Goal: Navigation & Orientation: Find specific page/section

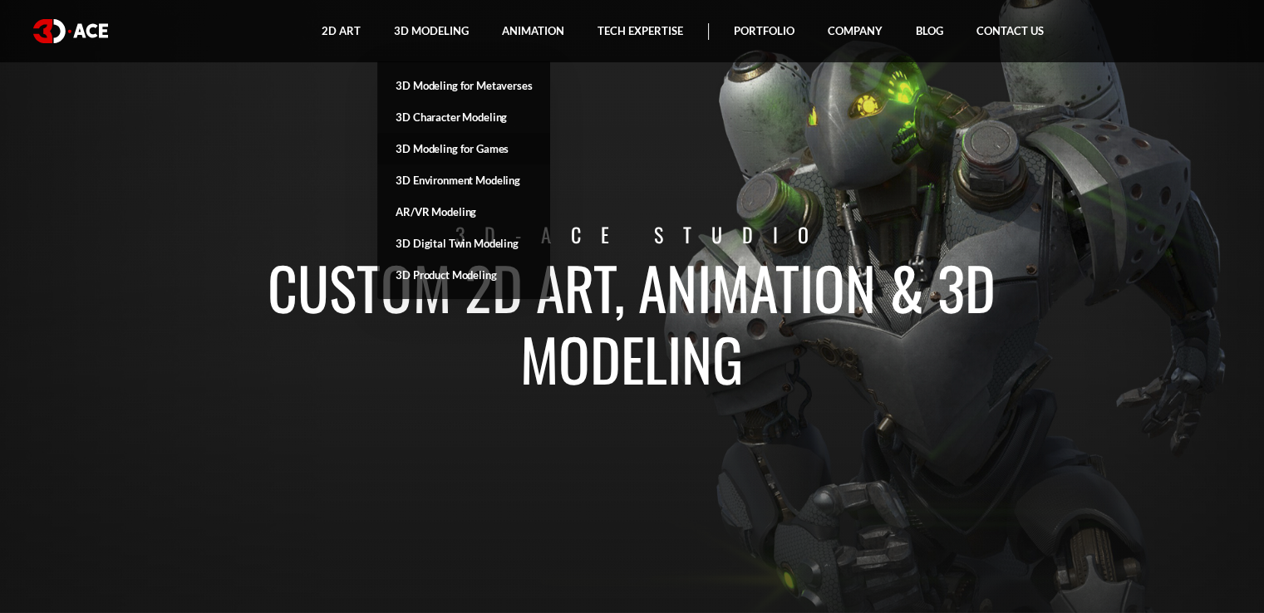
click at [473, 150] on link "3D Modeling for Games" at bounding box center [463, 149] width 173 height 32
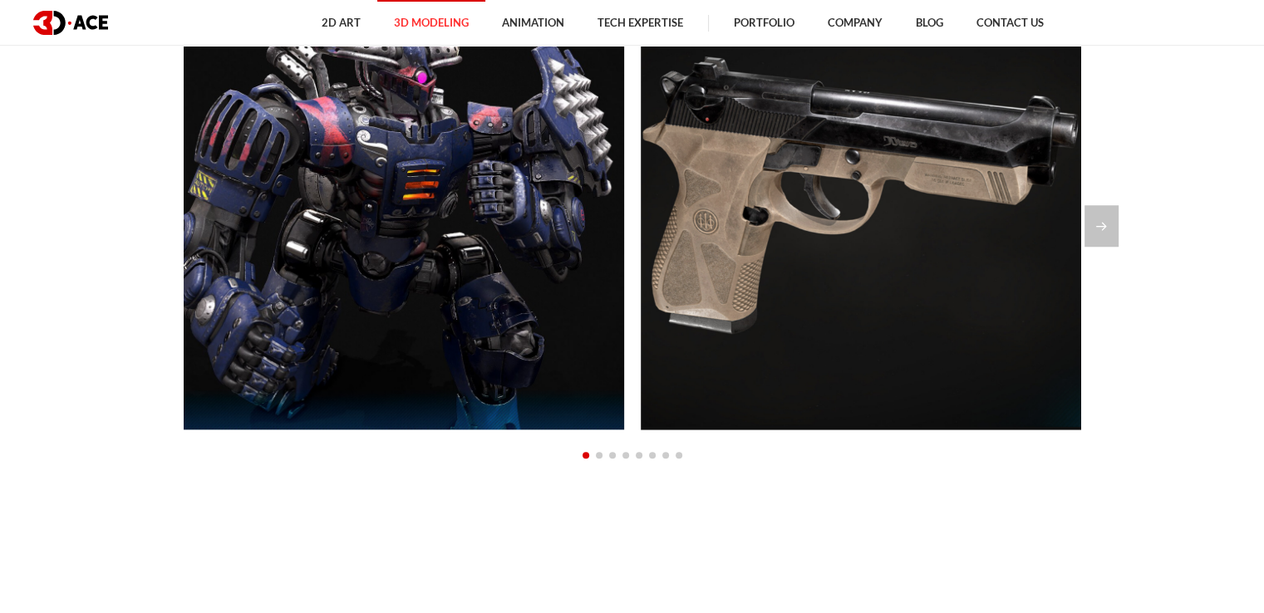
scroll to position [1402, 0]
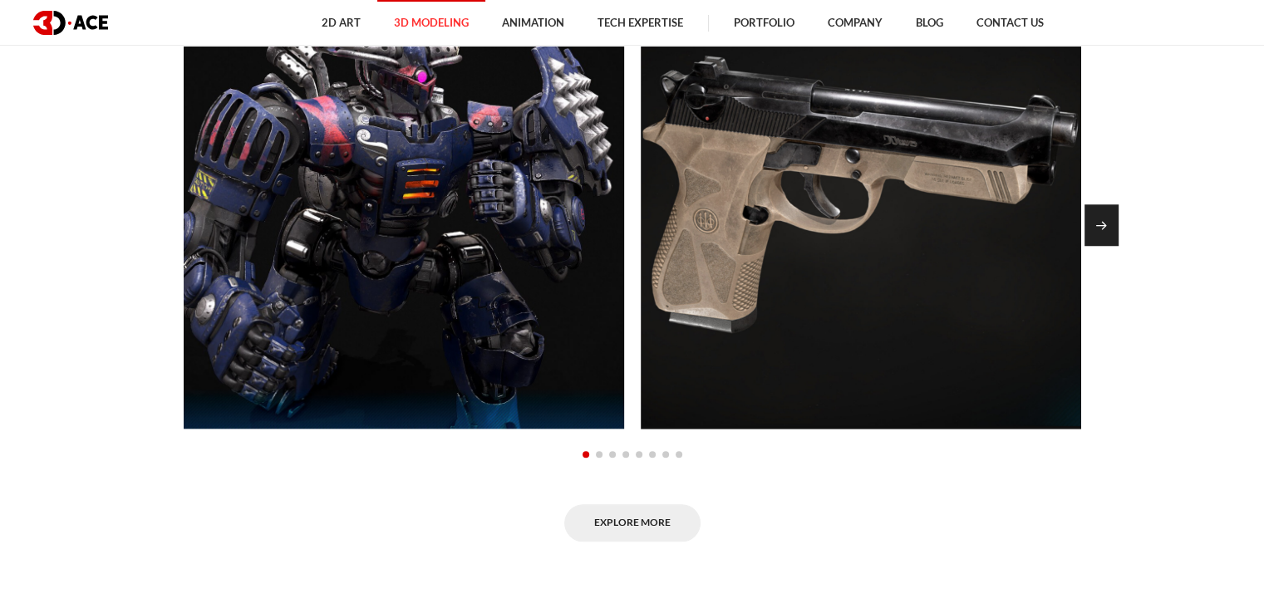
click at [1105, 219] on div "Next slide" at bounding box center [1102, 225] width 34 height 42
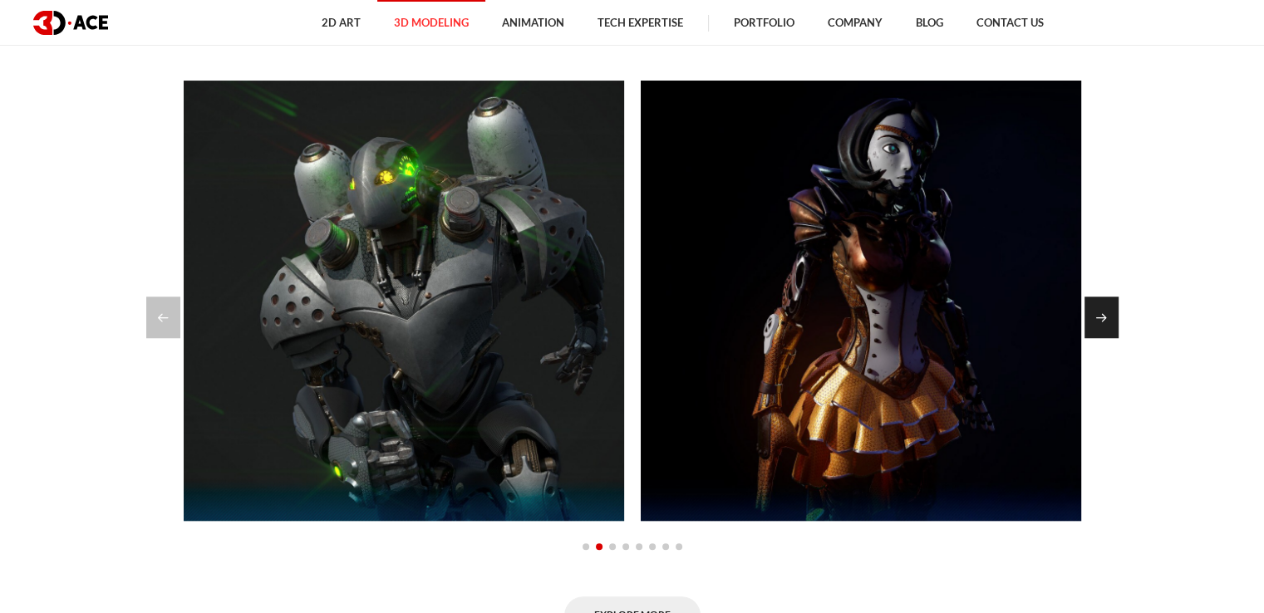
scroll to position [1309, 0]
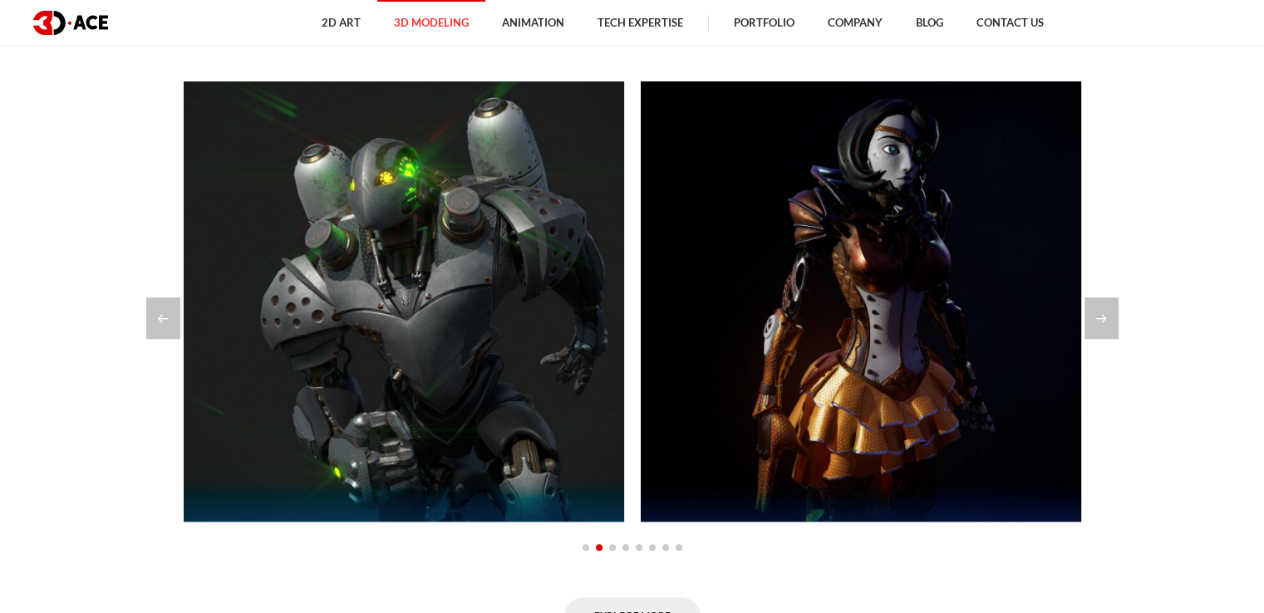
click at [1127, 320] on section "3D GAME MODELING PORTFOLIO Guardian Beretta 90 Assault Technical Phantome" at bounding box center [632, 323] width 1264 height 724
click at [1105, 309] on div "Next slide" at bounding box center [1102, 319] width 34 height 42
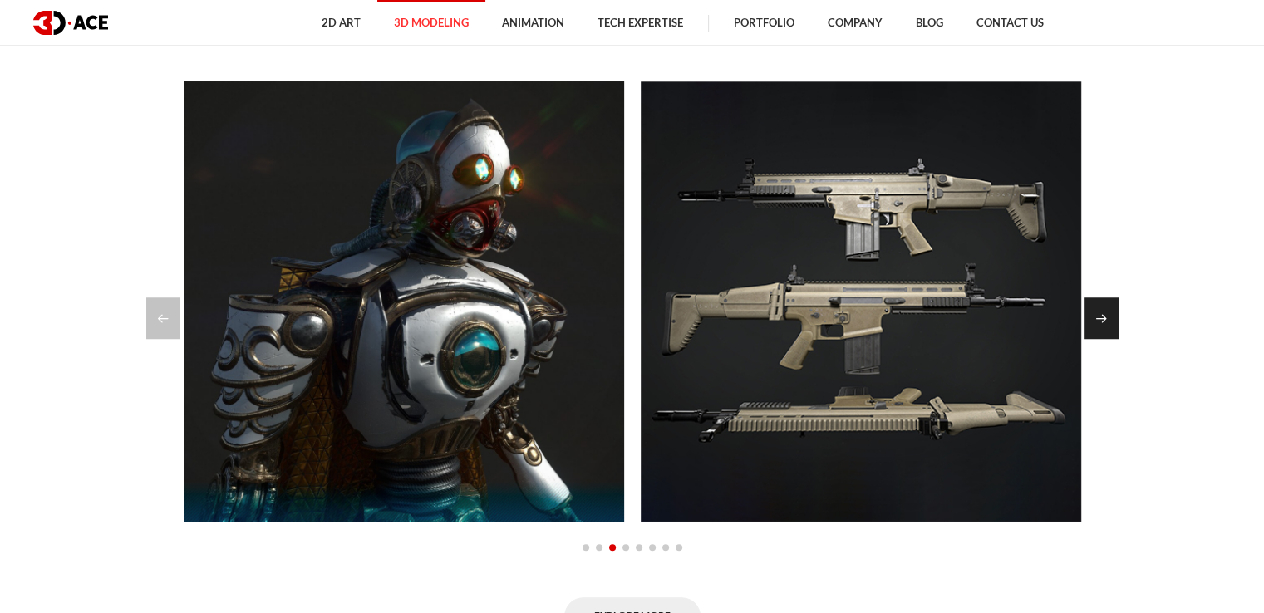
click at [1105, 309] on div "Next slide" at bounding box center [1102, 319] width 34 height 42
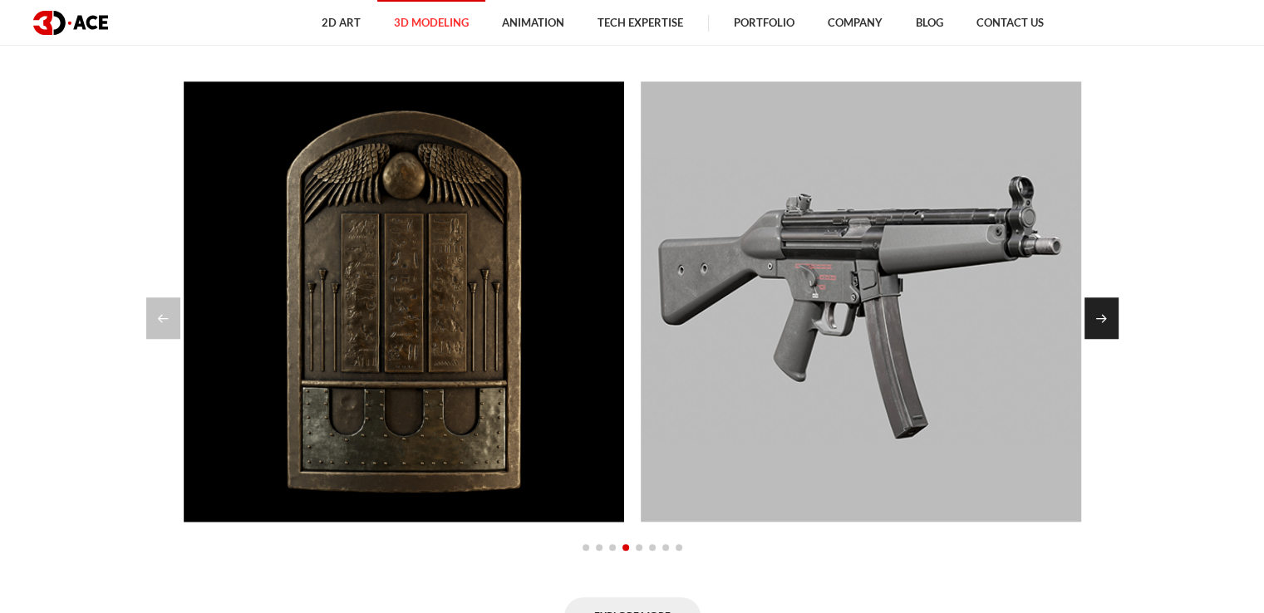
click at [1105, 309] on div "Next slide" at bounding box center [1102, 319] width 34 height 42
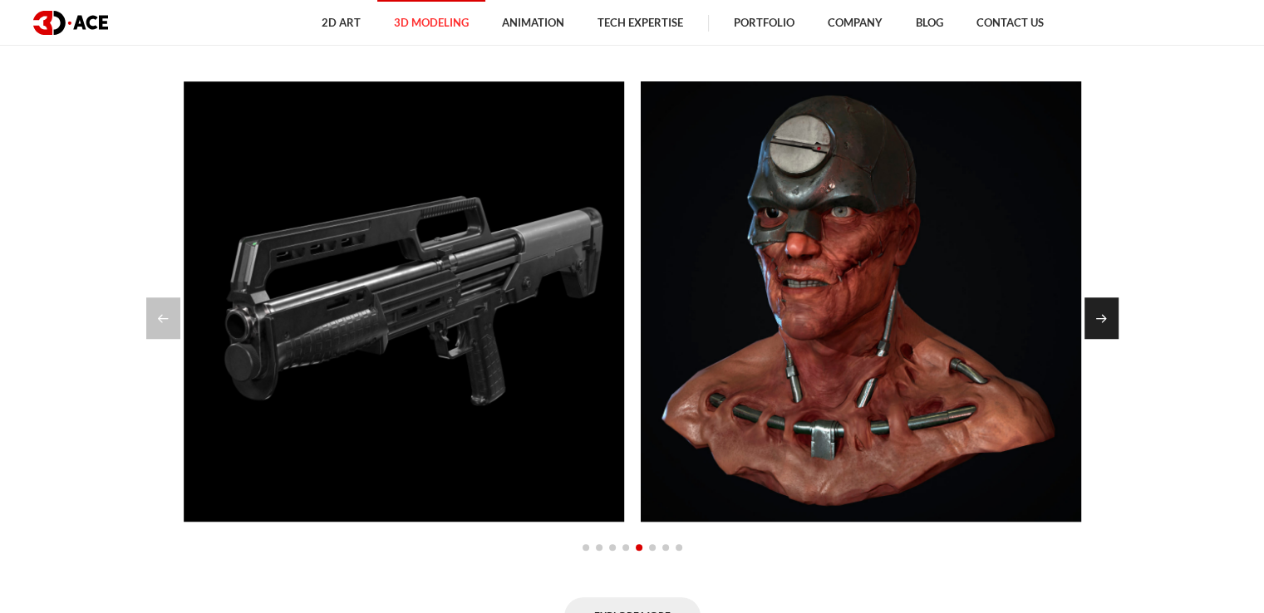
click at [1105, 309] on div "Next slide" at bounding box center [1102, 319] width 34 height 42
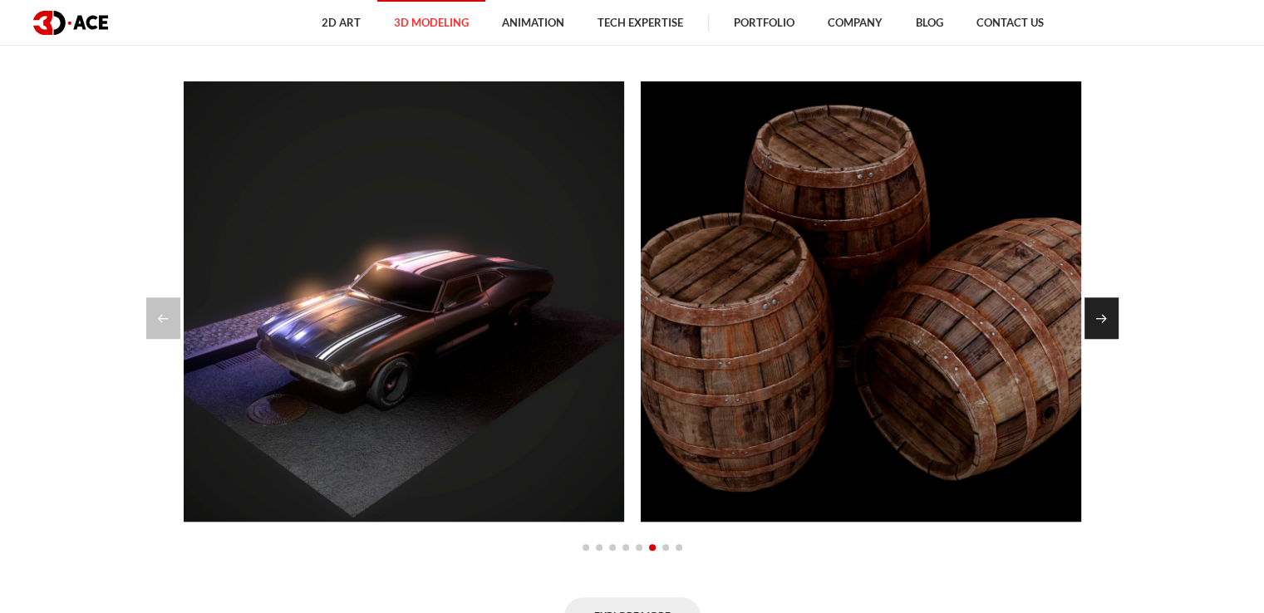
click at [1105, 309] on div "Next slide" at bounding box center [1102, 319] width 34 height 42
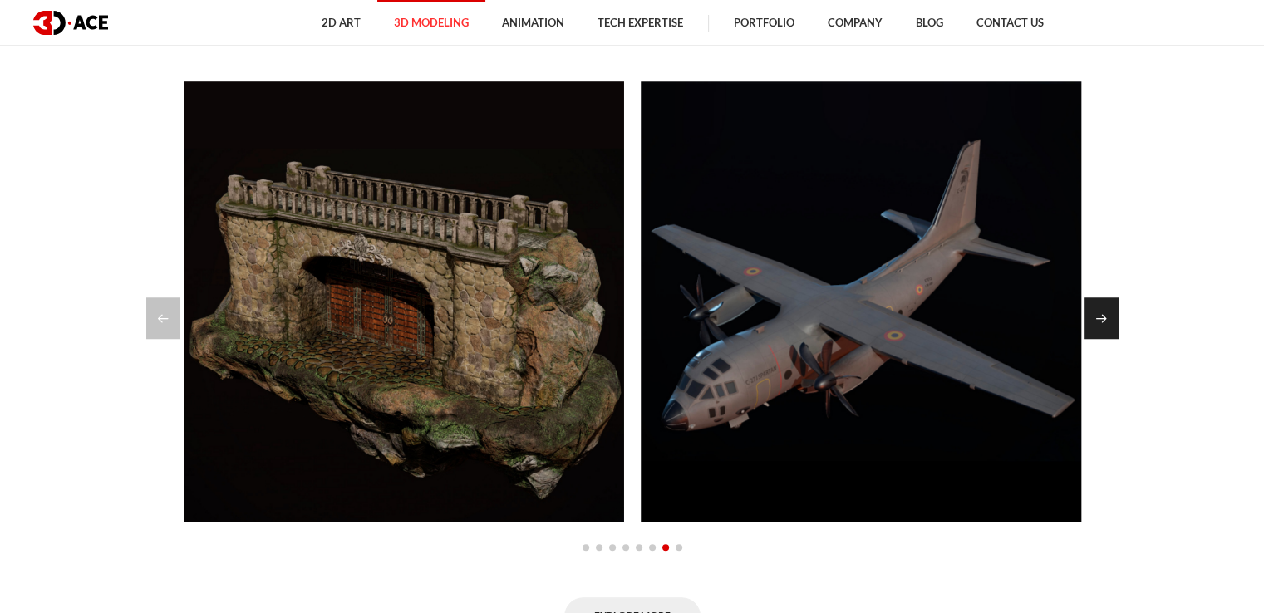
click at [1105, 309] on div "Next slide" at bounding box center [1102, 319] width 34 height 42
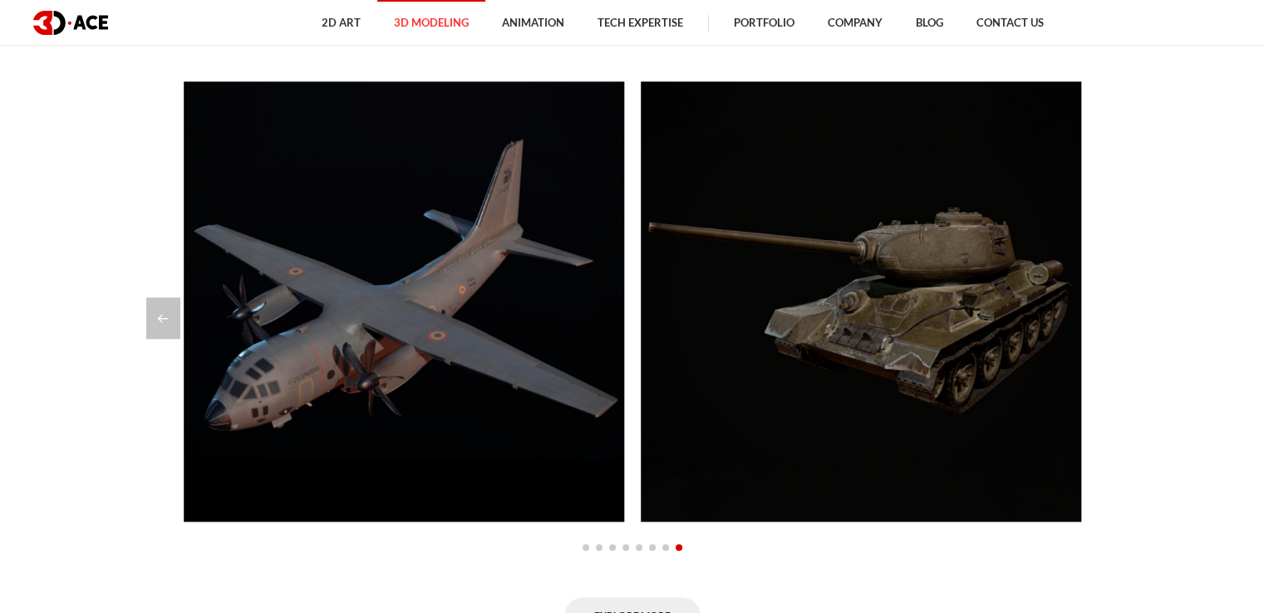
click at [1105, 309] on div at bounding box center [632, 319] width 972 height 42
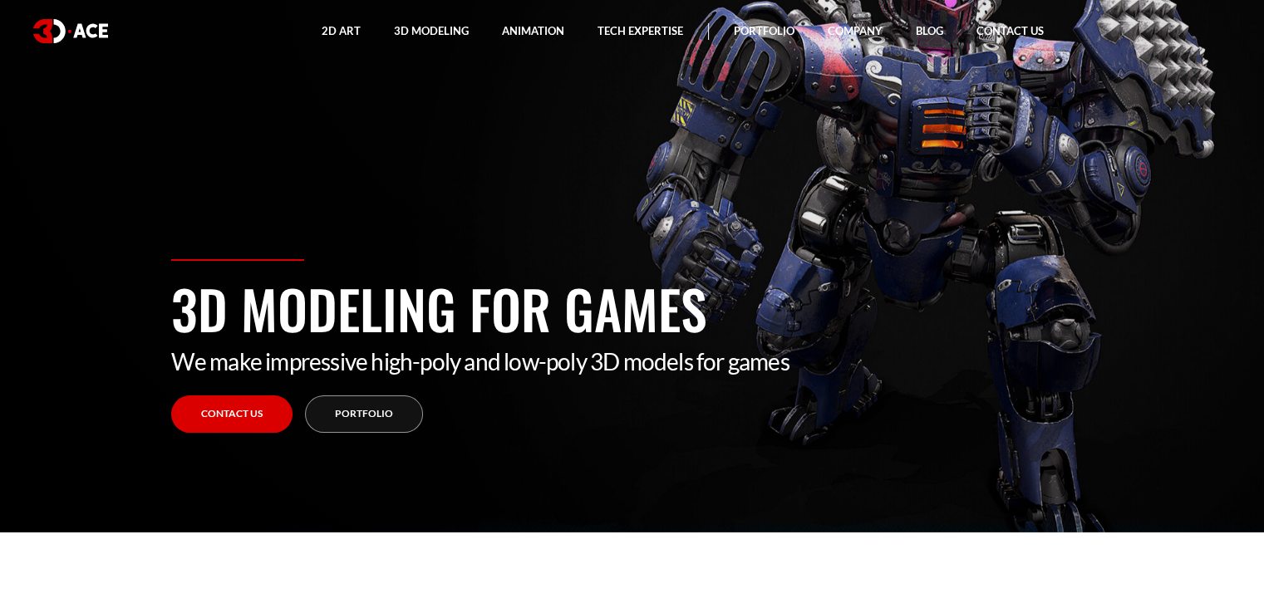
scroll to position [0, 0]
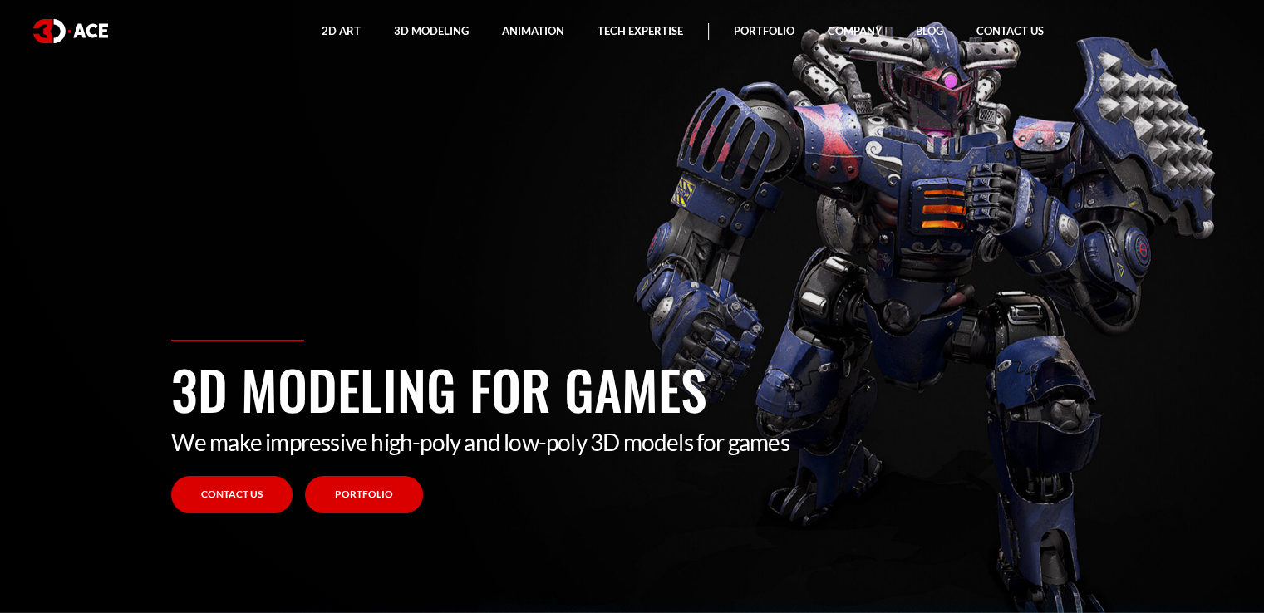
click at [372, 492] on link "Portfolio" at bounding box center [364, 494] width 118 height 37
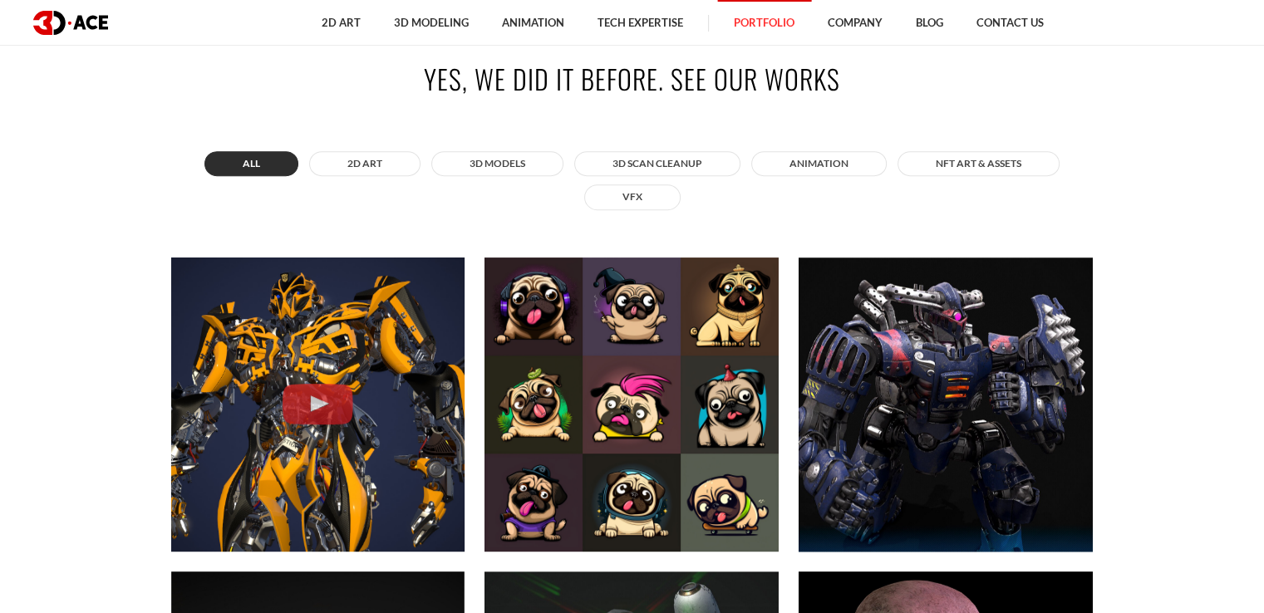
scroll to position [654, 0]
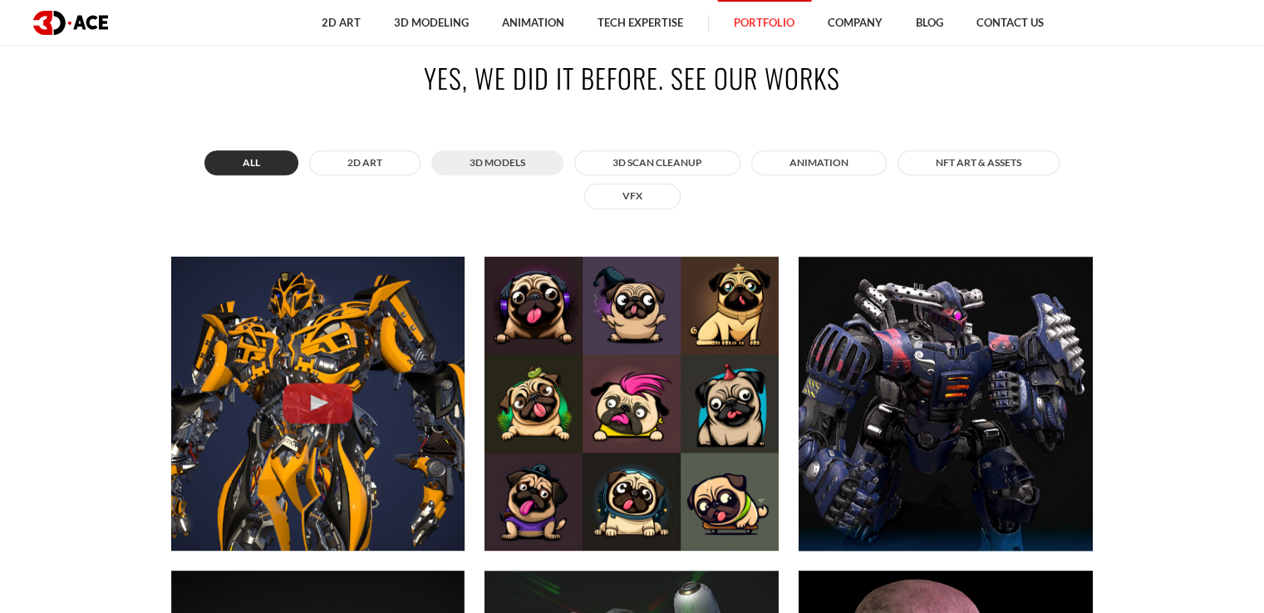
click at [479, 161] on button "3D MODELS" at bounding box center [497, 162] width 132 height 25
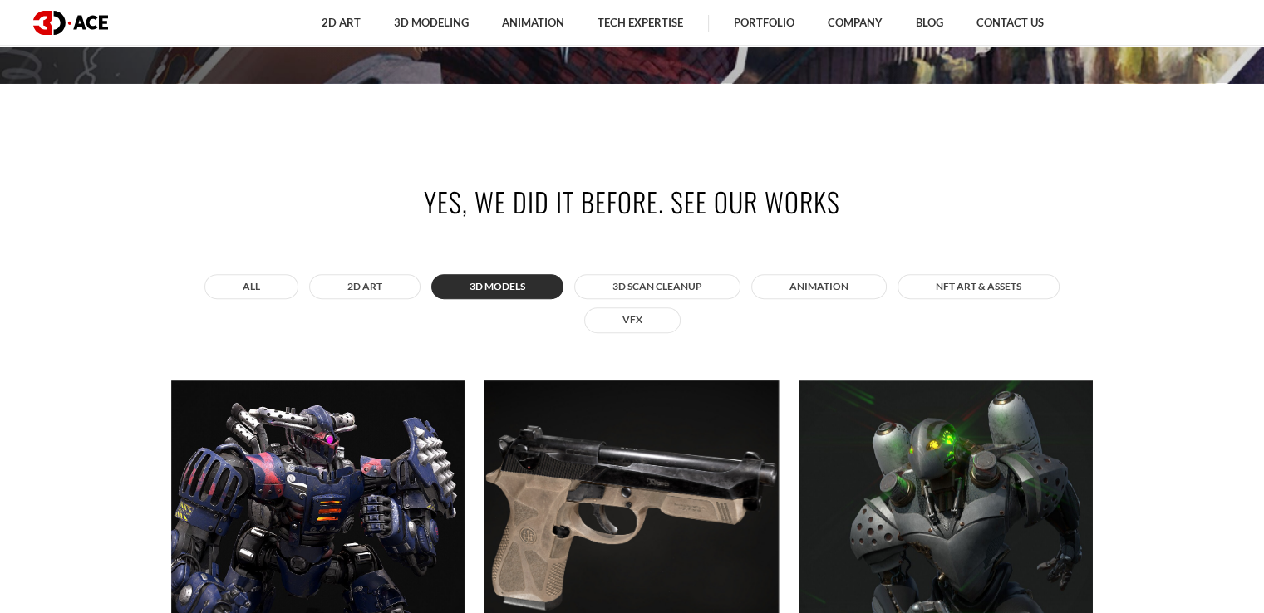
scroll to position [538, 0]
